Goal: Task Accomplishment & Management: Manage account settings

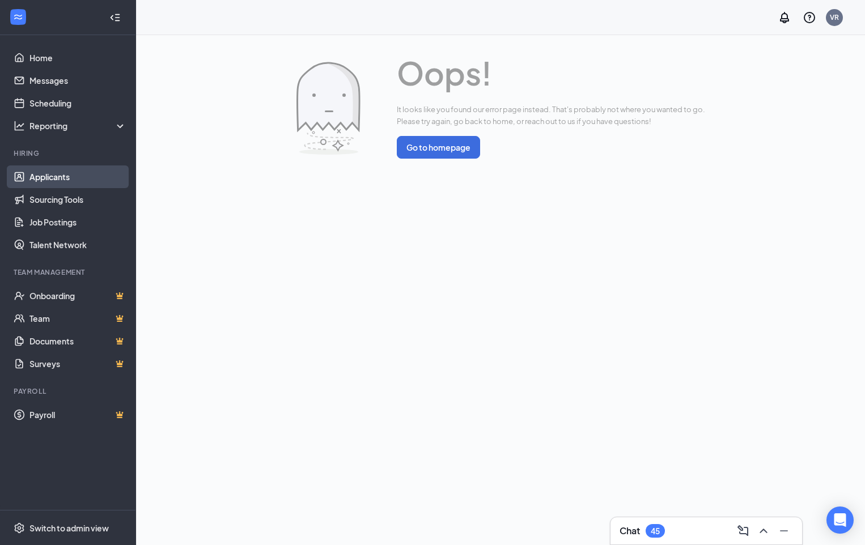
click at [56, 176] on link "Applicants" at bounding box center [77, 176] width 97 height 23
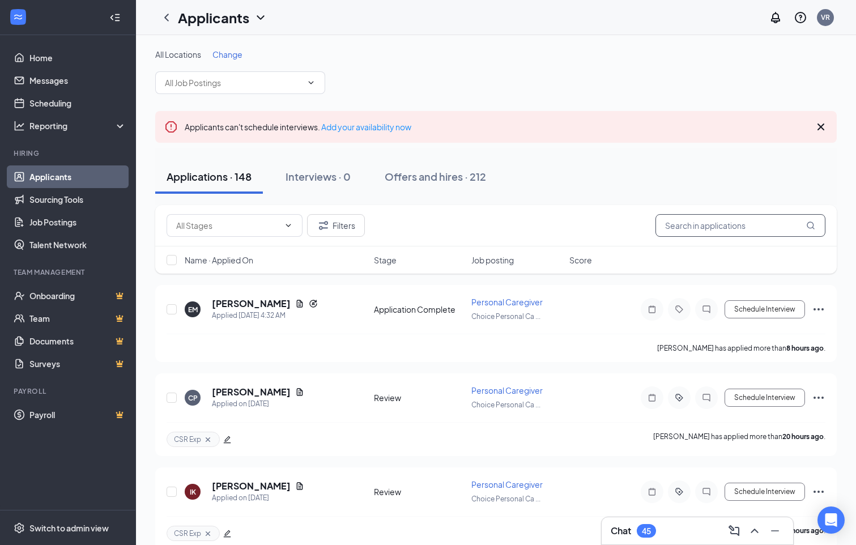
click at [747, 226] on input "text" at bounding box center [741, 225] width 170 height 23
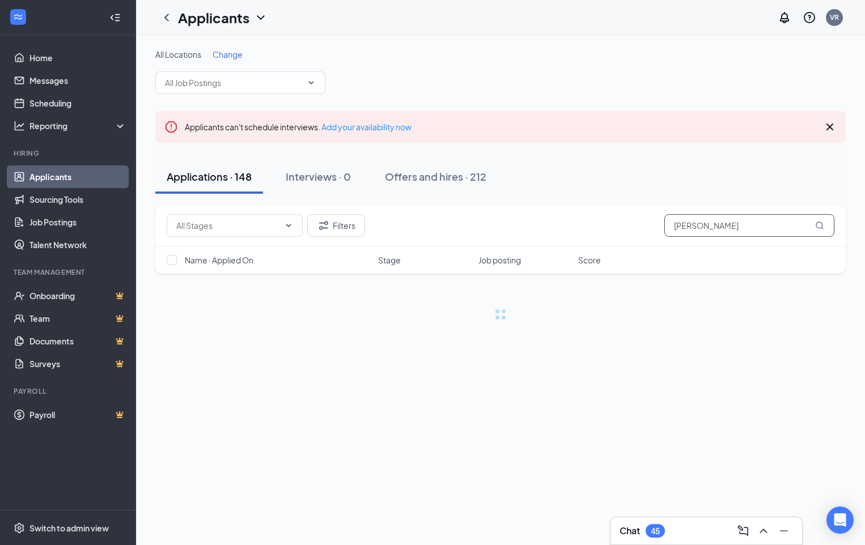
type input "[PERSON_NAME]"
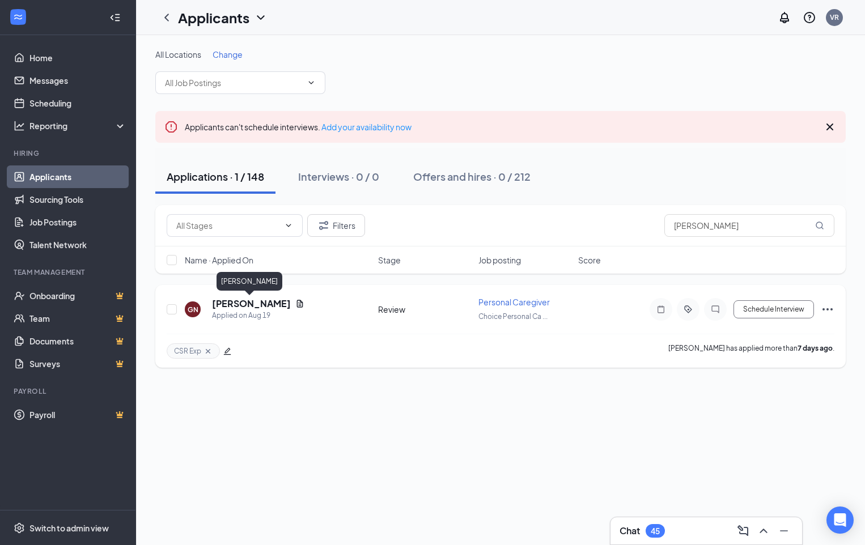
click at [244, 308] on h5 "[PERSON_NAME]" at bounding box center [251, 304] width 79 height 12
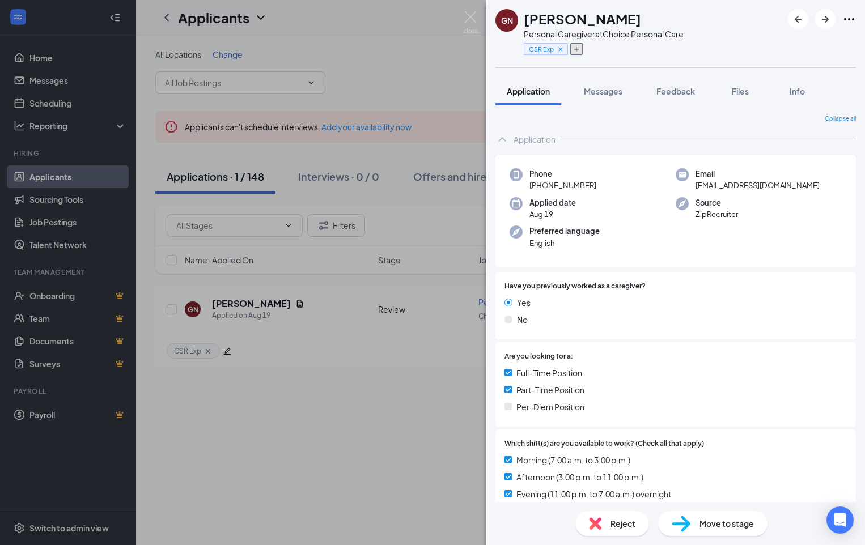
click at [578, 48] on icon "Plus" at bounding box center [576, 49] width 7 height 7
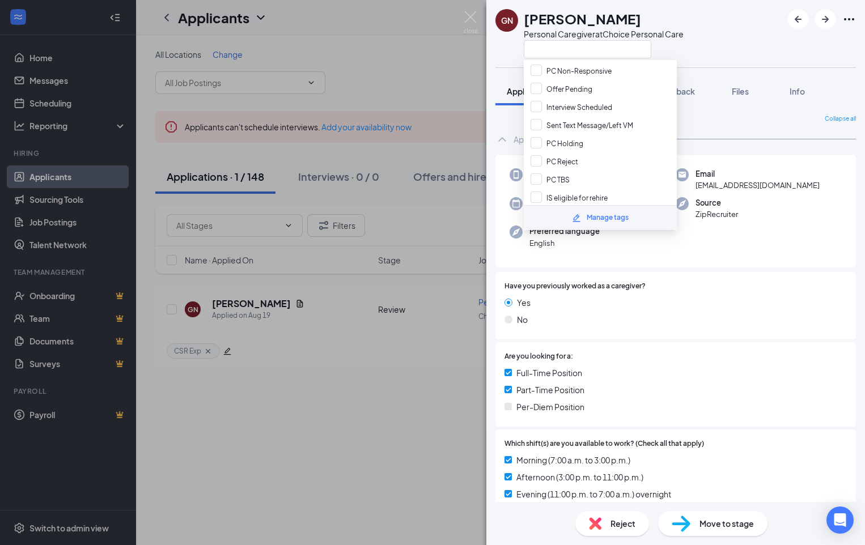
scroll to position [340, 0]
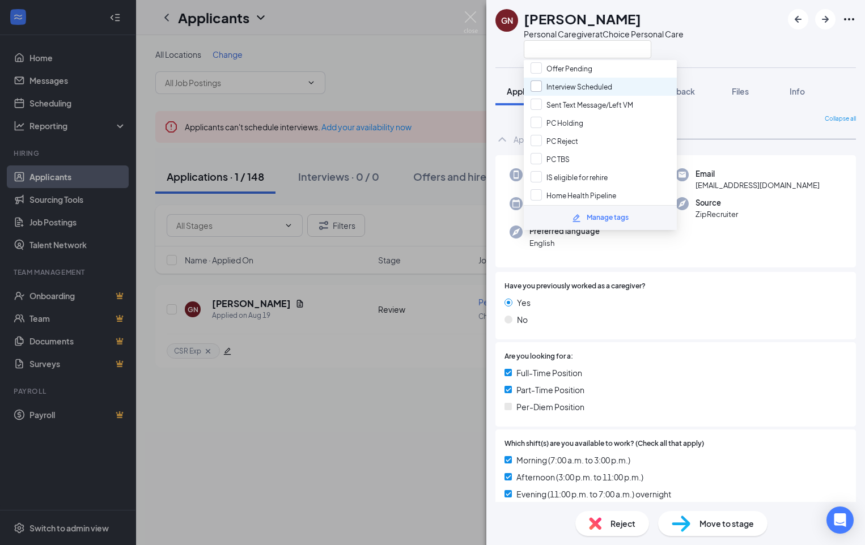
click at [578, 82] on input "Interview Scheduled" at bounding box center [571, 86] width 82 height 12
checkbox input "true"
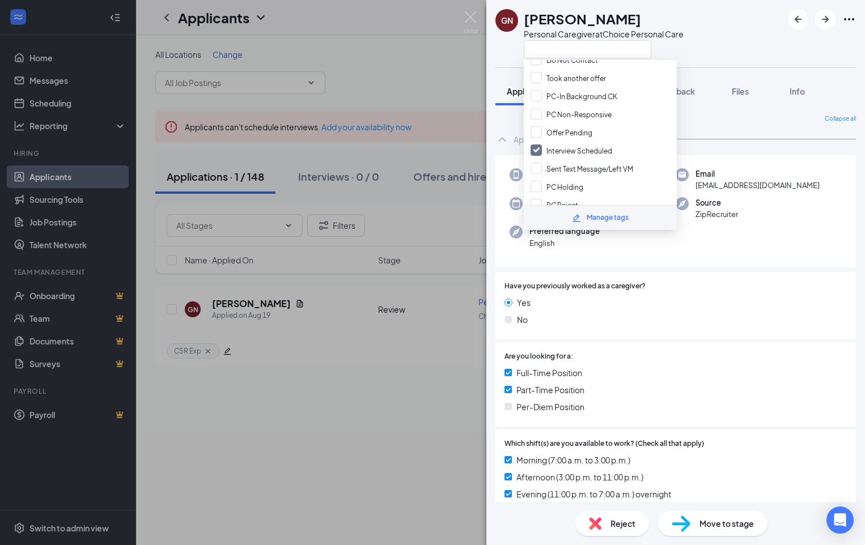
scroll to position [262, 0]
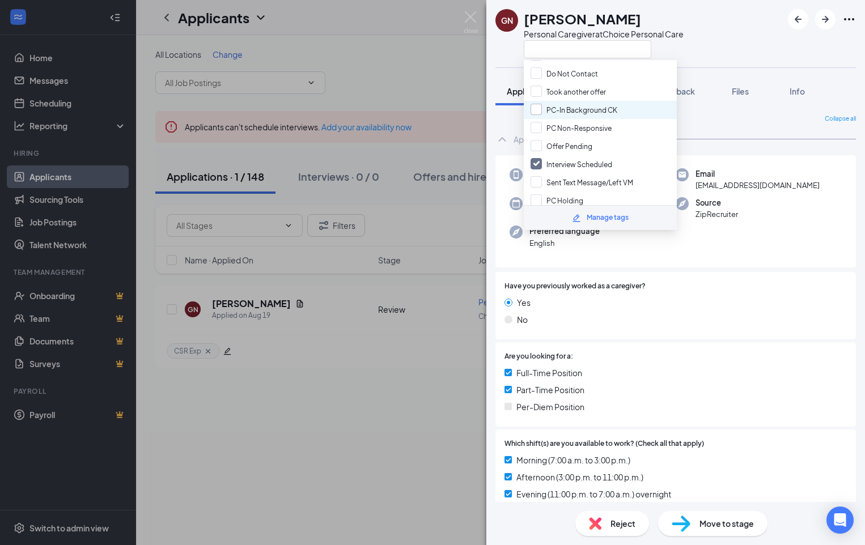
click at [573, 109] on input "PC-In Background CK" at bounding box center [573, 110] width 87 height 12
checkbox input "true"
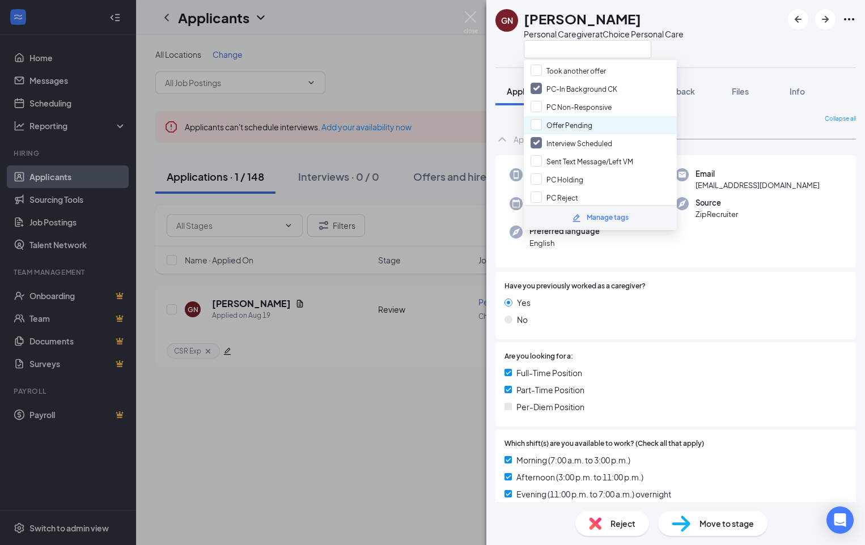
click at [593, 125] on div "Offer Pending" at bounding box center [600, 125] width 153 height 18
checkbox input "true"
click at [789, 224] on div "Phone [PHONE_NUMBER] Email [EMAIL_ADDRESS][DOMAIN_NAME] Applied date [DATE] Sou…" at bounding box center [675, 211] width 360 height 113
